Goal: Task Accomplishment & Management: Use online tool/utility

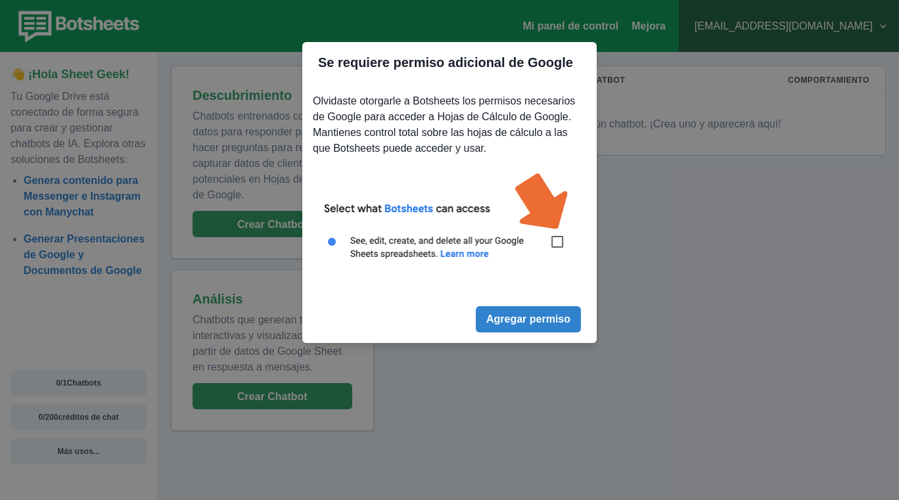
click at [560, 243] on img at bounding box center [449, 223] width 273 height 123
click at [556, 323] on font "Agregar permiso" at bounding box center [528, 319] width 84 height 11
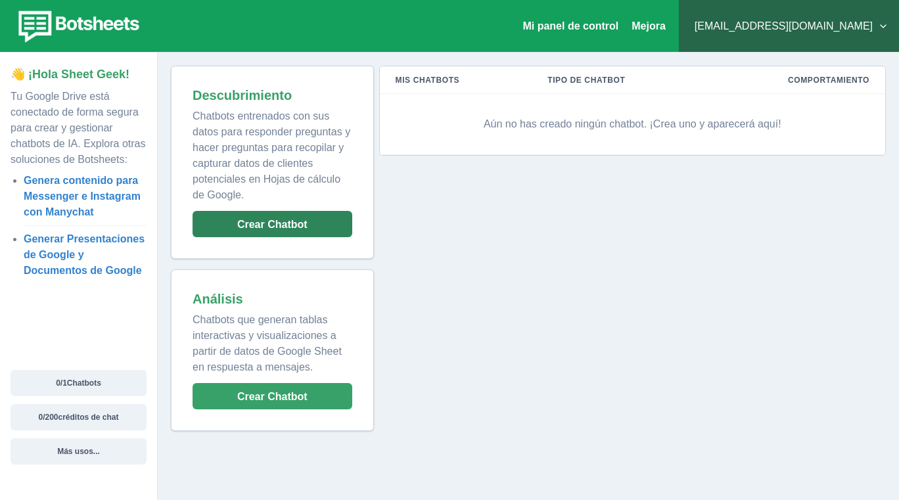
click at [291, 229] on font "Crear Chatbot" at bounding box center [272, 224] width 70 height 11
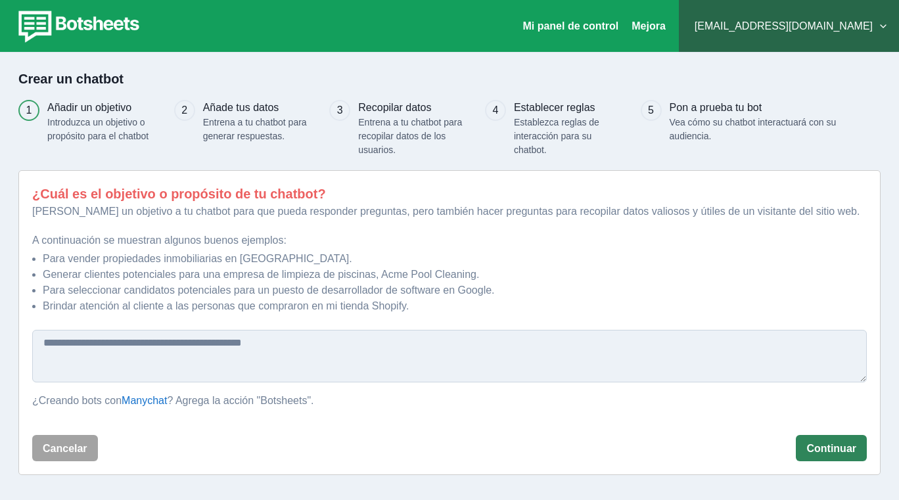
click at [815, 452] on font "Continuar" at bounding box center [831, 448] width 50 height 11
click at [824, 456] on button "Continuar" at bounding box center [830, 448] width 71 height 26
drag, startPoint x: 123, startPoint y: 347, endPoint x: 589, endPoint y: 236, distance: 478.3
click at [589, 236] on p "A continuación se muestran algunos buenos ejemplos:" at bounding box center [449, 241] width 834 height 16
click at [195, 362] on textarea at bounding box center [449, 356] width 834 height 53
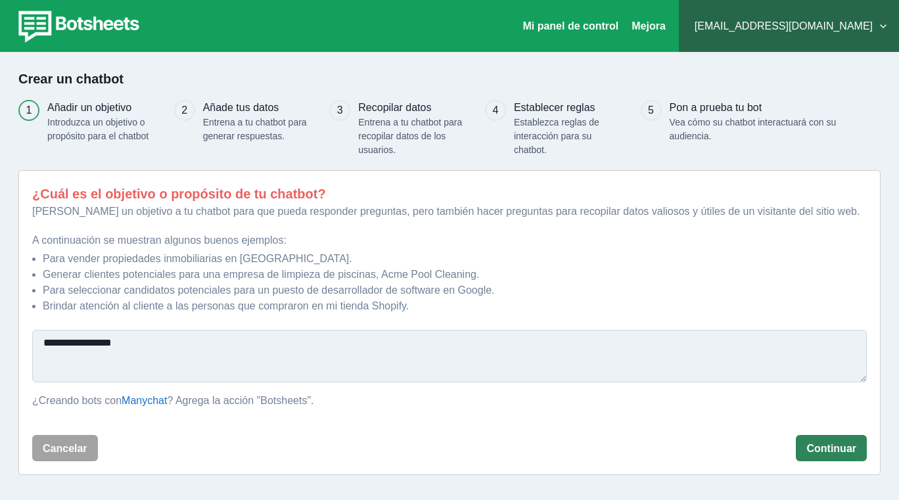
type textarea "**********"
click at [835, 438] on button "Continuar" at bounding box center [830, 448] width 71 height 26
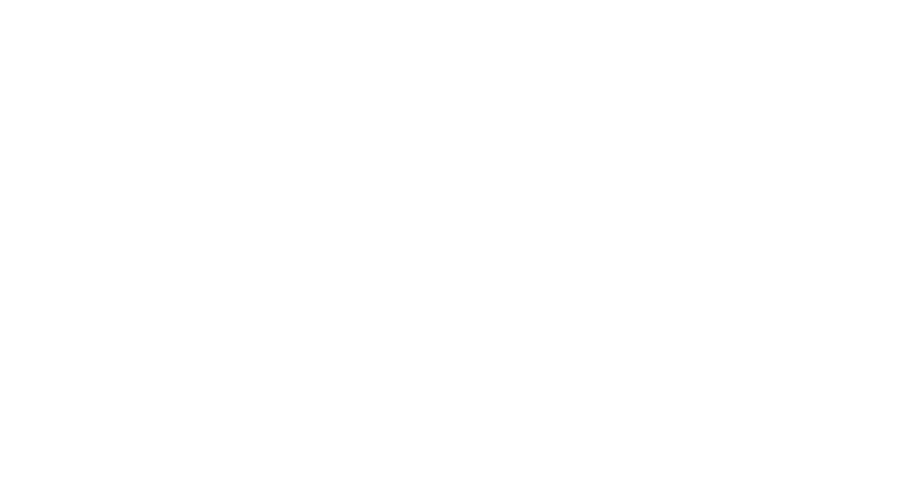
click at [412, 5] on html "Texto original Valora esta traducción Tu opinión servirá para ayudar a mejorar …" at bounding box center [449, 2] width 899 height 5
